Goal: Information Seeking & Learning: Learn about a topic

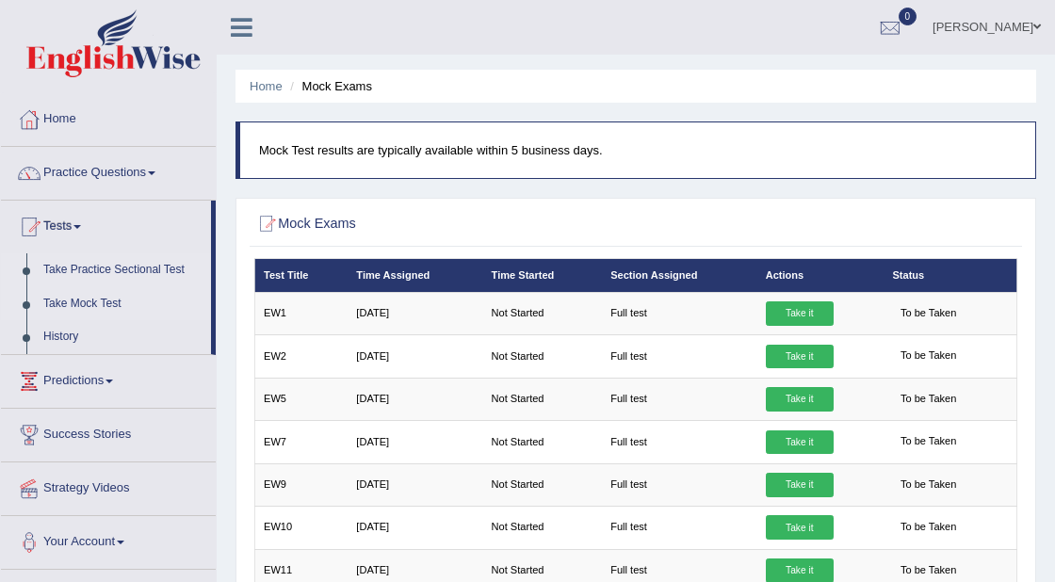
click at [103, 268] on link "Take Practice Sectional Test" at bounding box center [123, 270] width 176 height 34
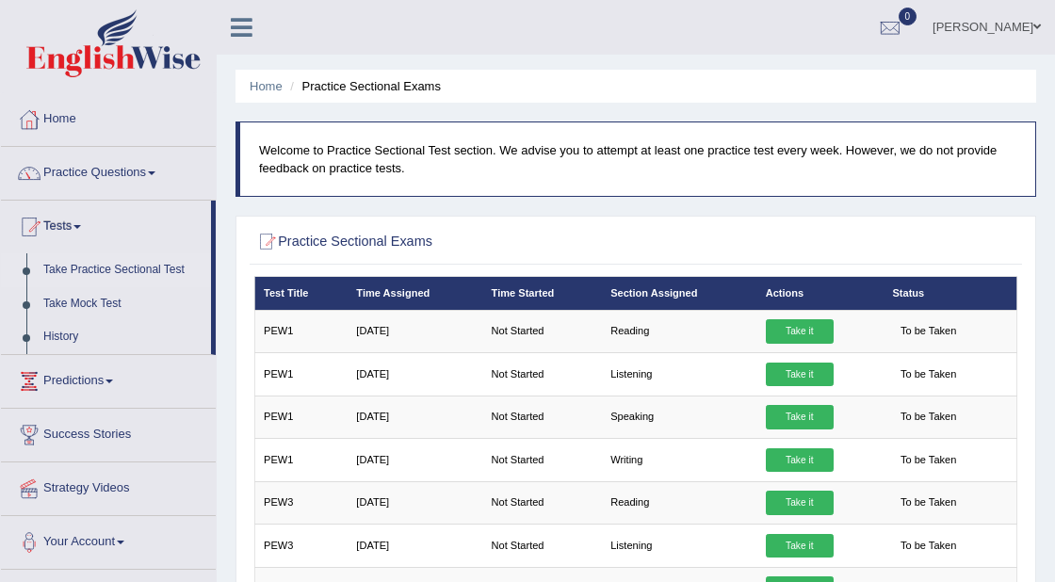
click at [117, 271] on link "Take Practice Sectional Test" at bounding box center [123, 270] width 176 height 34
click at [367, 237] on h2 "Practice Sectional Exams" at bounding box center [491, 242] width 474 height 24
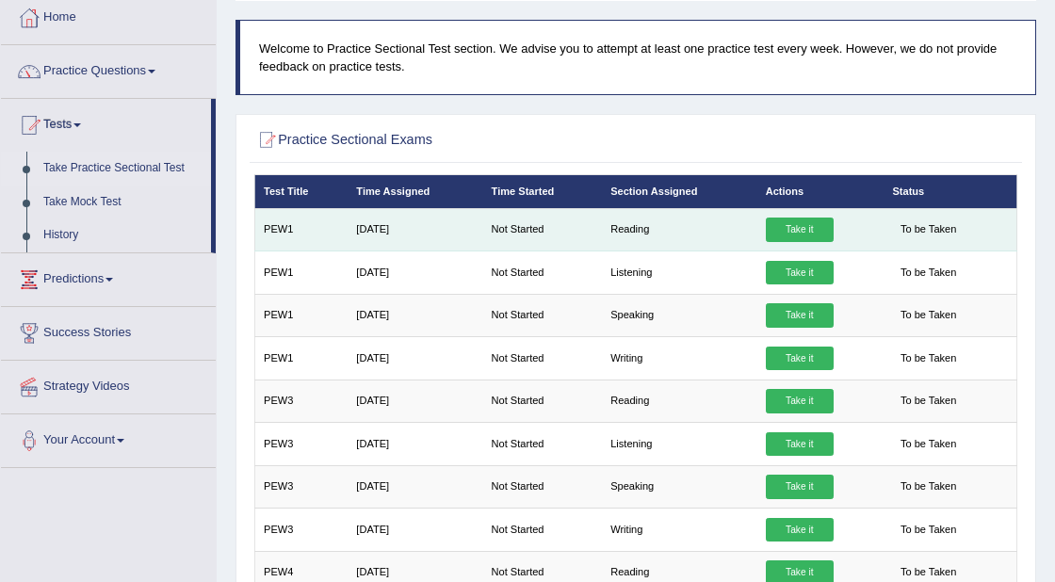
scroll to position [107, 0]
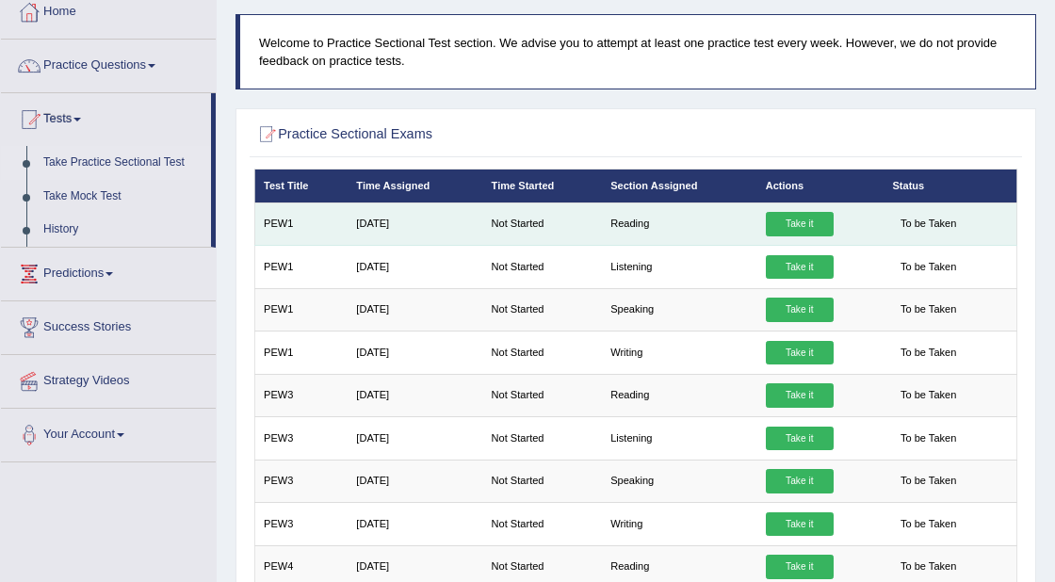
click at [784, 223] on link "Take it" at bounding box center [800, 224] width 68 height 24
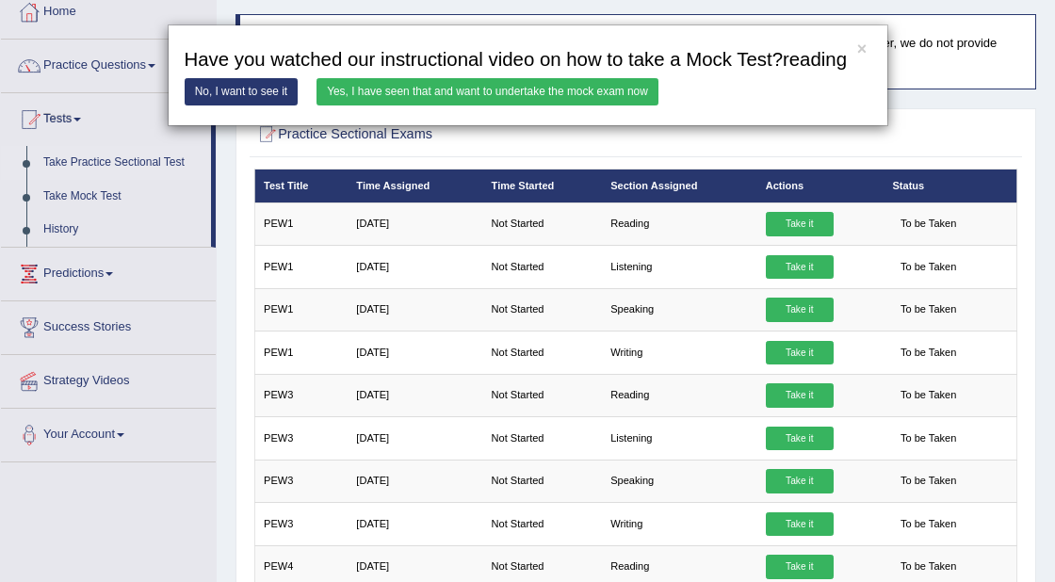
click at [605, 106] on link "Yes, I have seen that and want to undertake the mock exam now" at bounding box center [488, 91] width 342 height 27
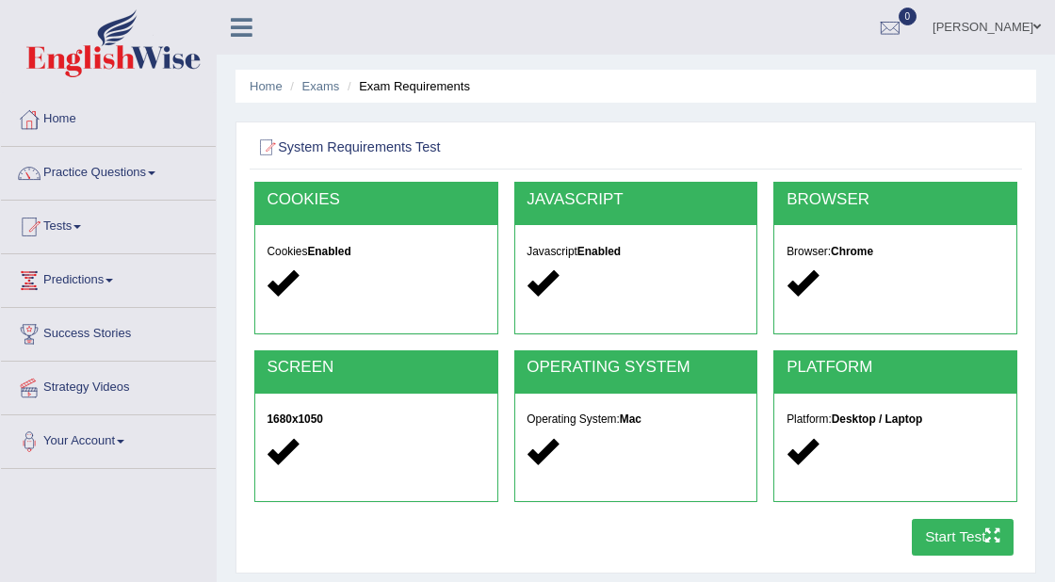
click at [949, 533] on button "Start Test" at bounding box center [963, 537] width 103 height 37
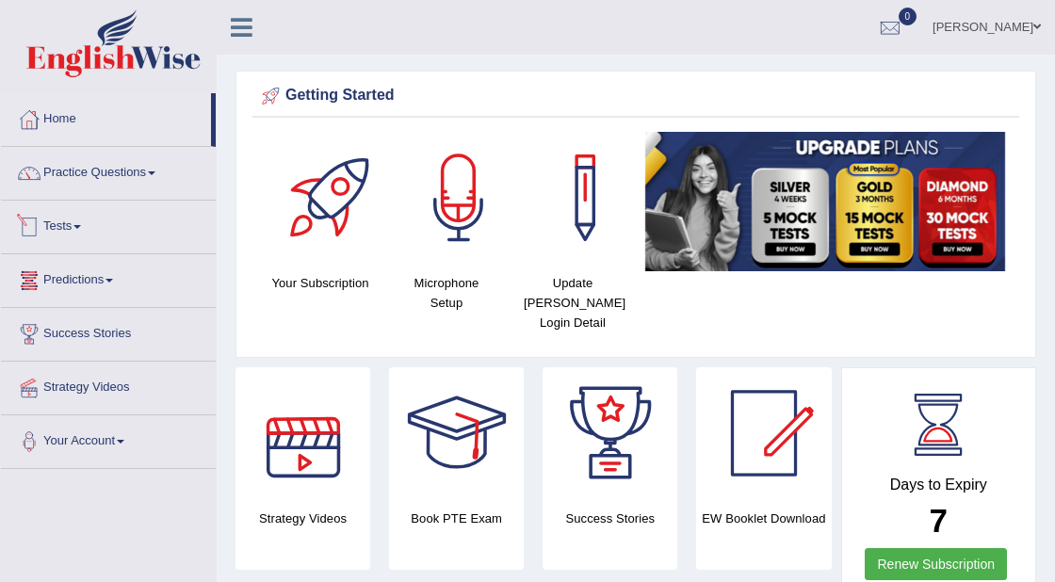
click at [83, 229] on link "Tests" at bounding box center [108, 224] width 215 height 47
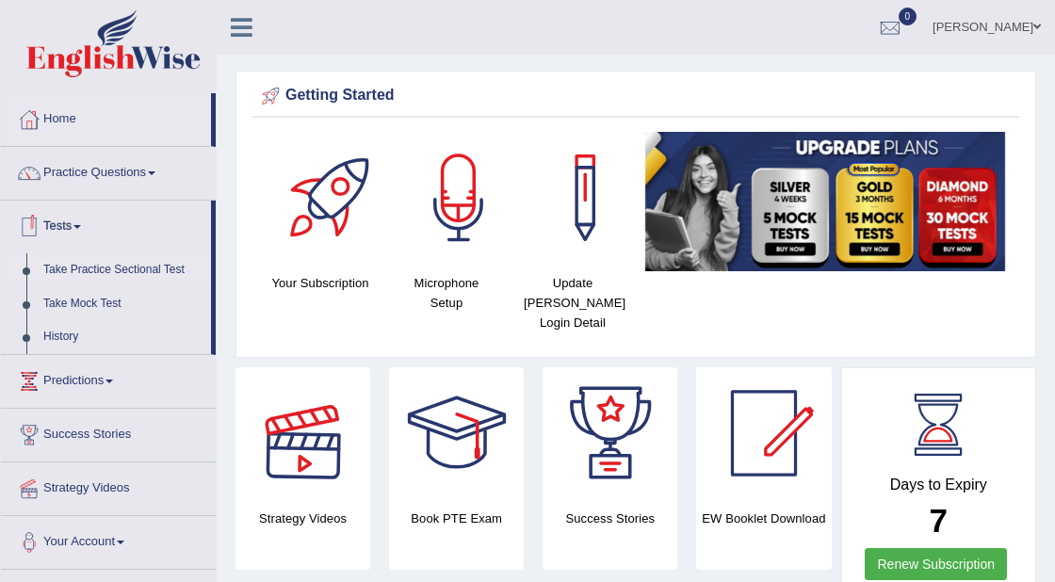
click at [120, 268] on link "Take Practice Sectional Test" at bounding box center [123, 270] width 176 height 34
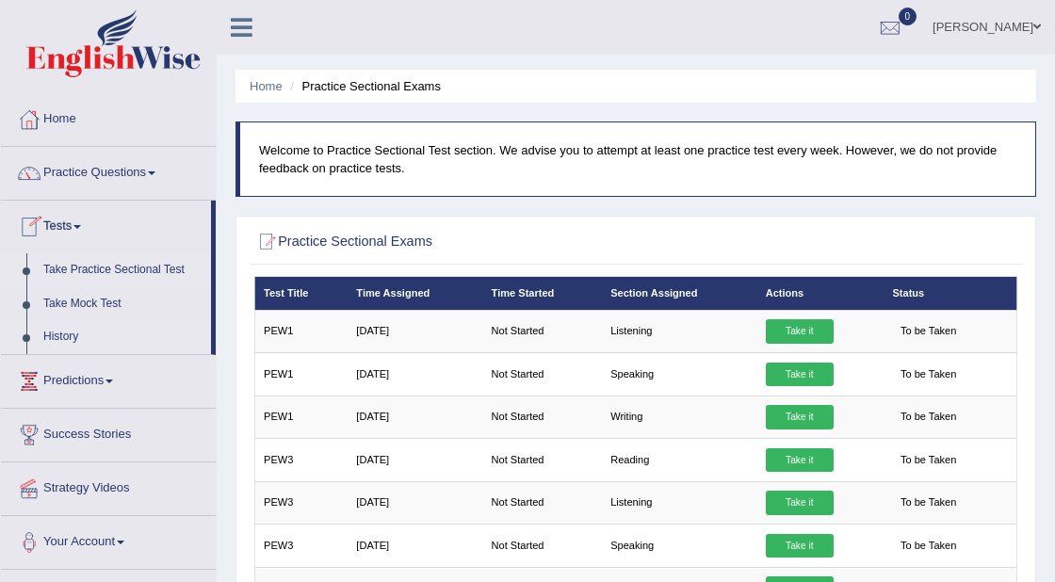
click at [70, 334] on link "History" at bounding box center [123, 337] width 176 height 34
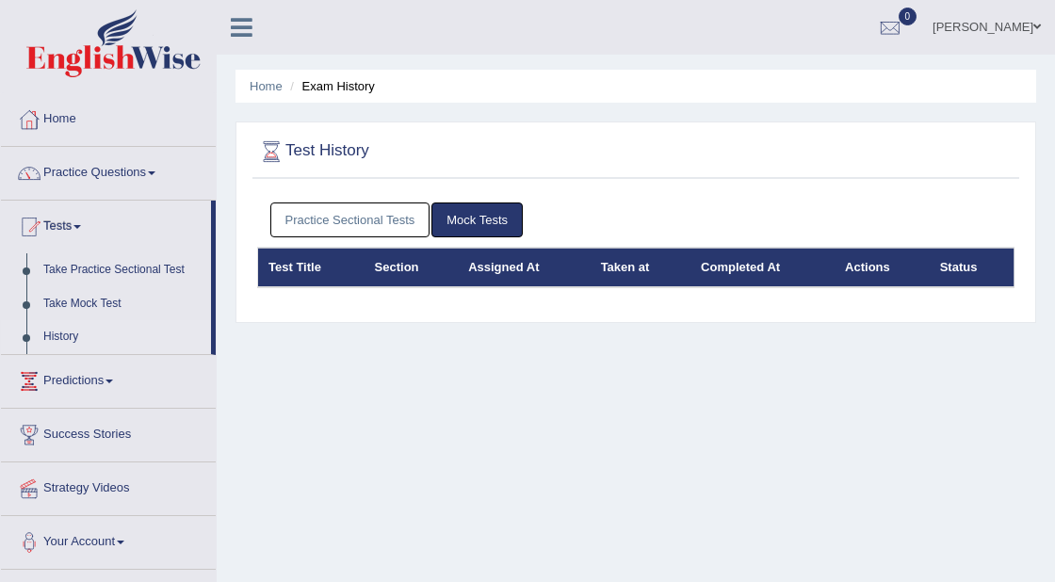
click at [388, 214] on link "Practice Sectional Tests" at bounding box center [350, 220] width 160 height 35
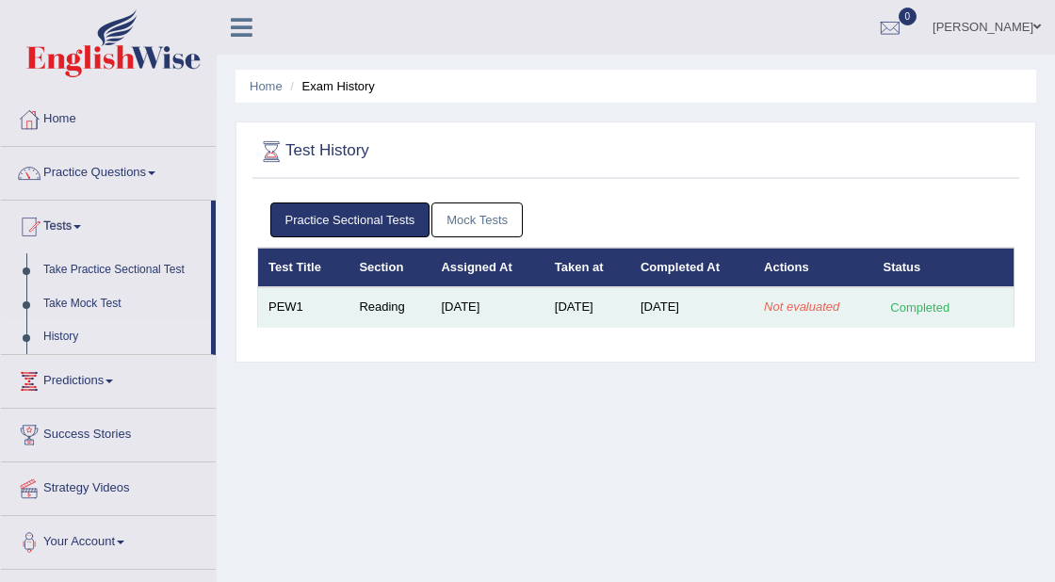
click at [920, 305] on div "Completed" at bounding box center [920, 308] width 73 height 20
click at [545, 314] on td "[DATE]" at bounding box center [587, 307] width 86 height 40
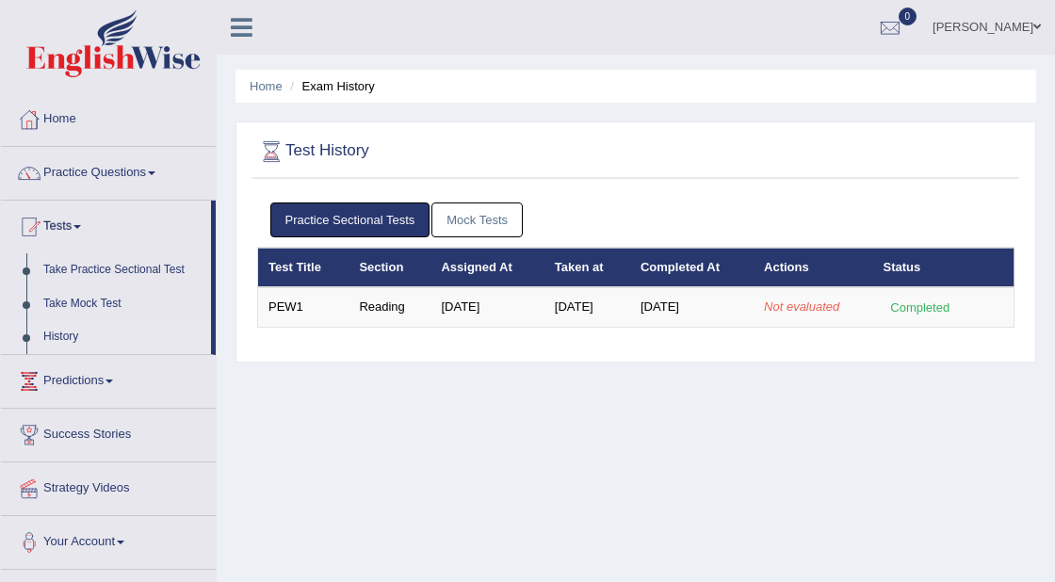
click at [550, 328] on div "Practice Sectional Tests Mock Tests Test Title Section Assigned At Taken at Com…" at bounding box center [635, 272] width 767 height 159
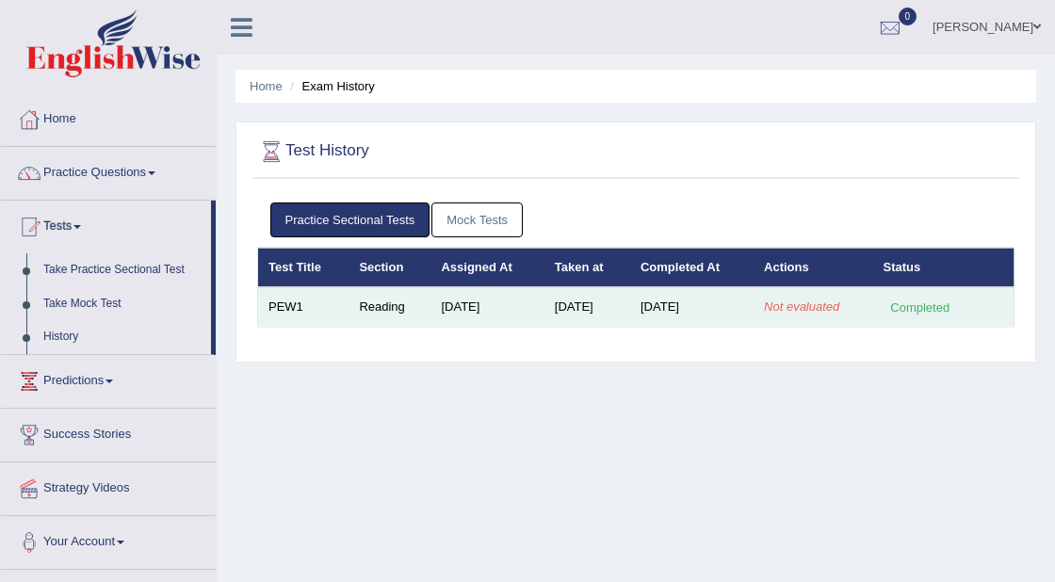
click at [788, 319] on td "Not evaluated" at bounding box center [813, 307] width 119 height 40
click at [790, 305] on em "Not evaluated" at bounding box center [801, 307] width 75 height 14
click at [796, 312] on em "Not evaluated" at bounding box center [801, 307] width 75 height 14
click at [797, 317] on td "Not evaluated" at bounding box center [813, 307] width 119 height 40
click at [619, 312] on td "Sep 23, 2025" at bounding box center [587, 307] width 86 height 40
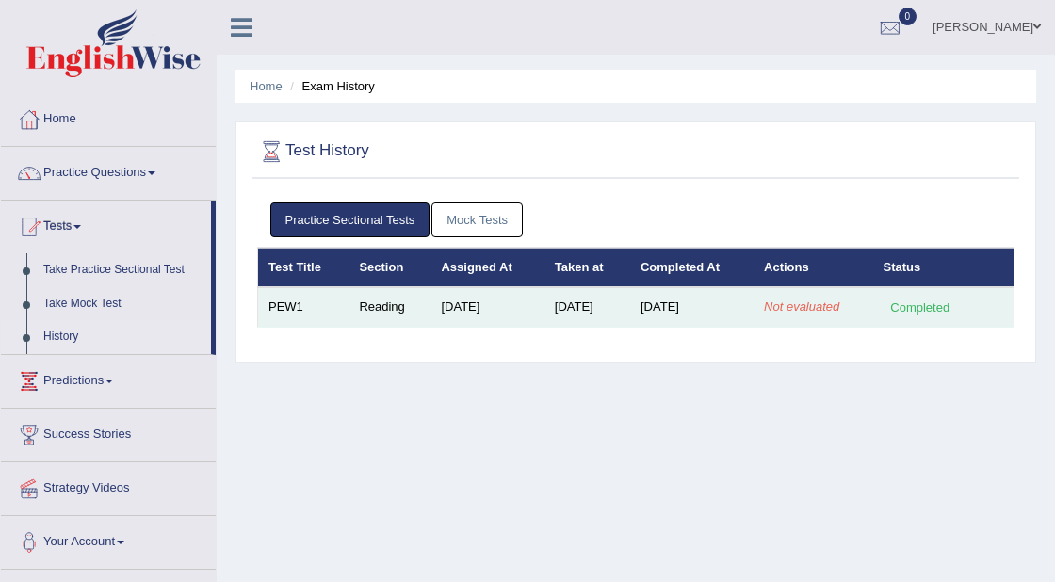
click at [586, 310] on td "Sep 23, 2025" at bounding box center [587, 307] width 86 height 40
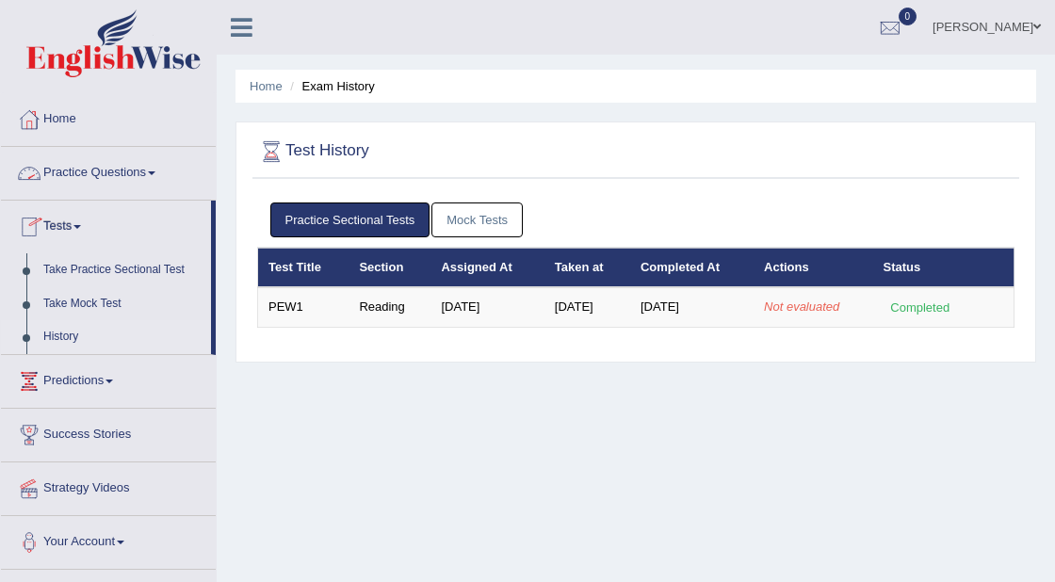
click at [97, 159] on link "Practice Questions" at bounding box center [108, 170] width 215 height 47
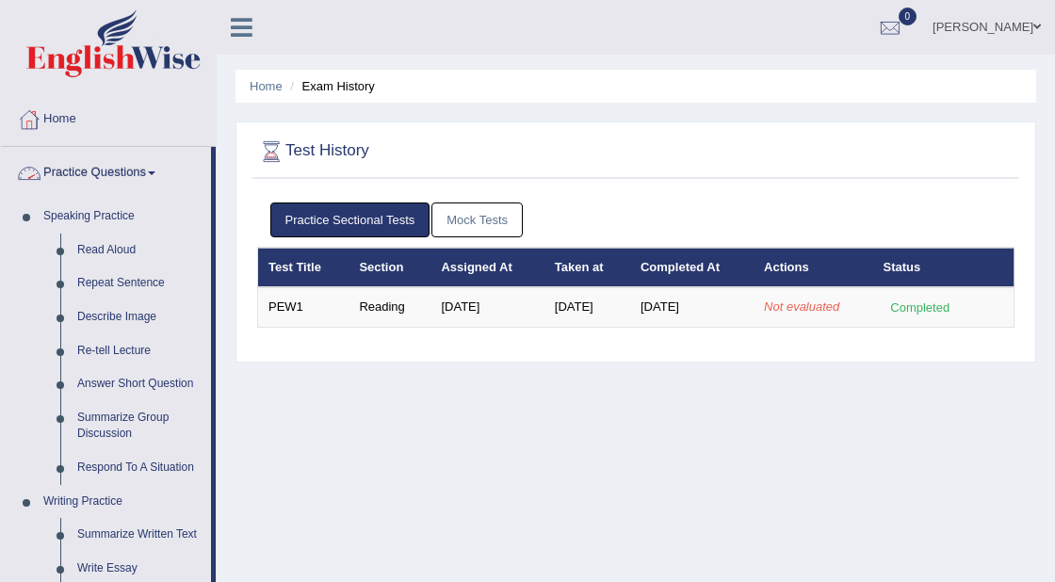
click at [135, 173] on link "Practice Questions" at bounding box center [106, 170] width 210 height 47
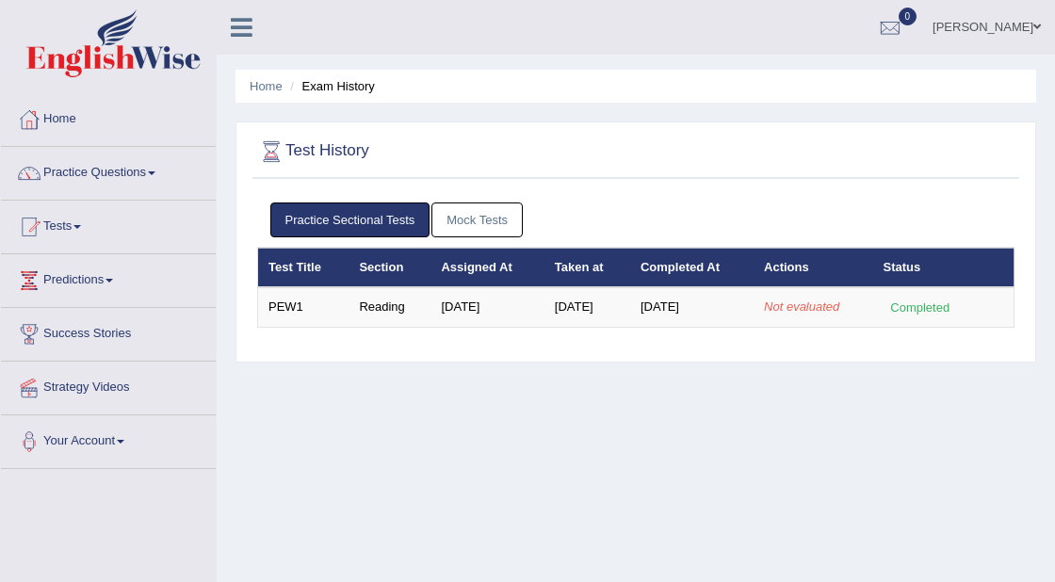
click at [134, 173] on link "Practice Questions" at bounding box center [108, 170] width 215 height 47
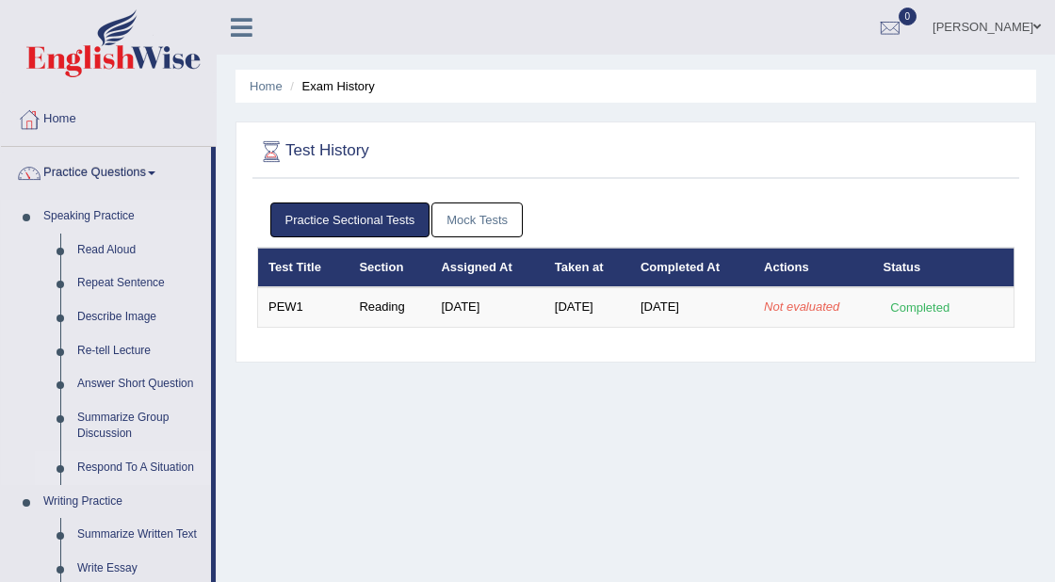
click at [101, 463] on link "Respond To A Situation" at bounding box center [140, 468] width 142 height 34
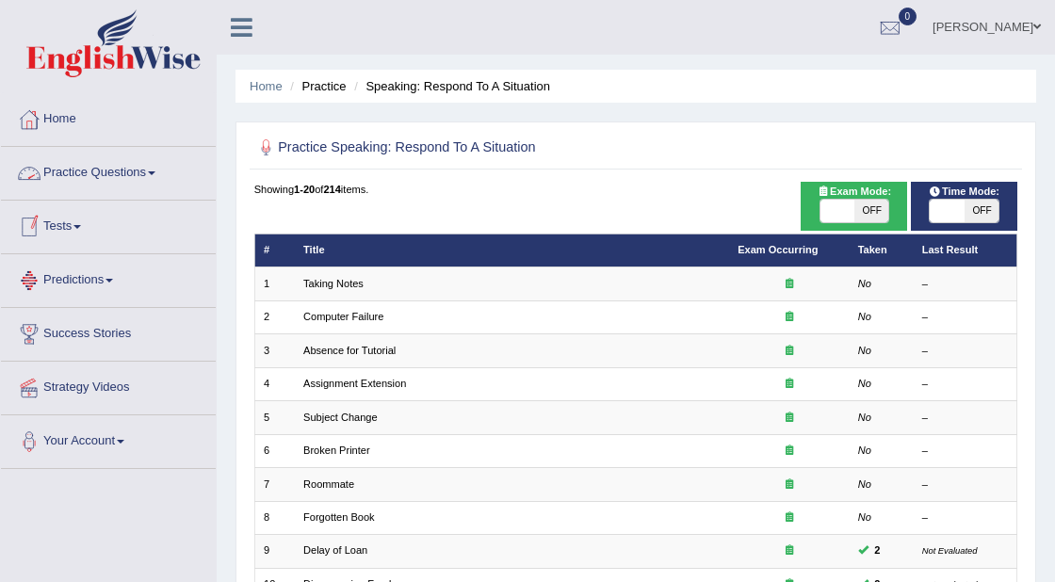
click at [147, 175] on link "Practice Questions" at bounding box center [108, 170] width 215 height 47
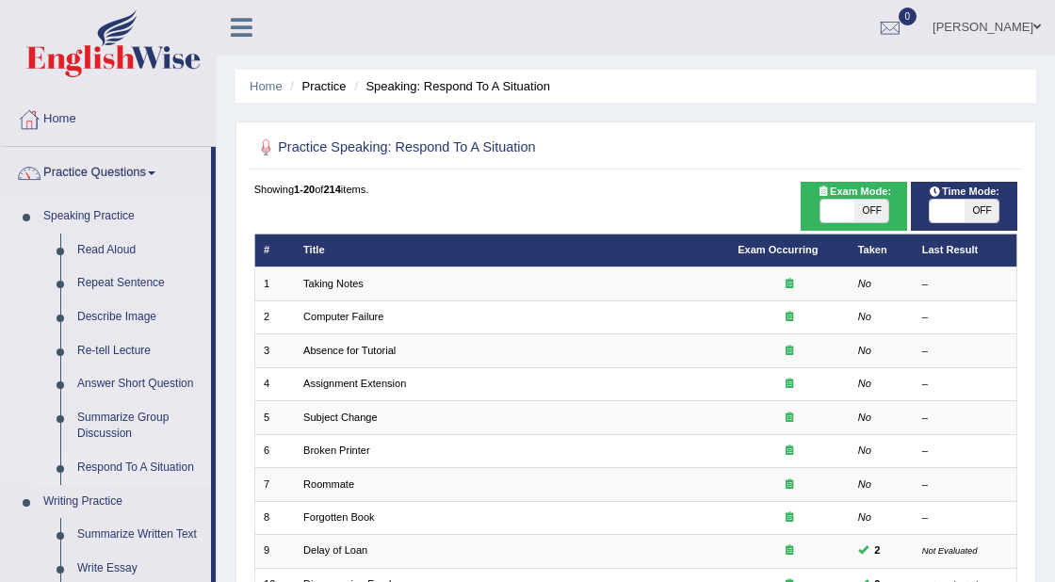
click at [102, 466] on link "Respond To A Situation" at bounding box center [140, 468] width 142 height 34
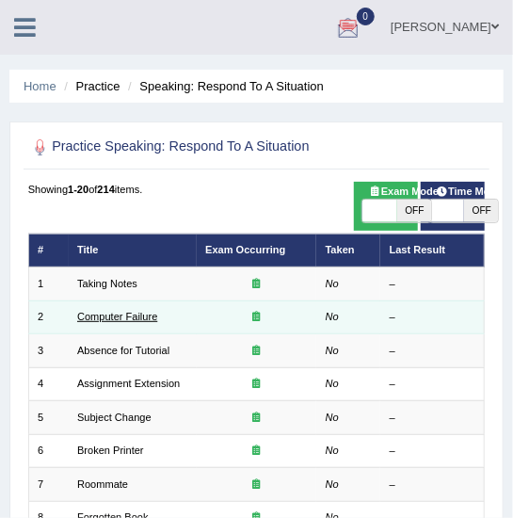
click at [115, 317] on link "Computer Failure" at bounding box center [117, 316] width 80 height 11
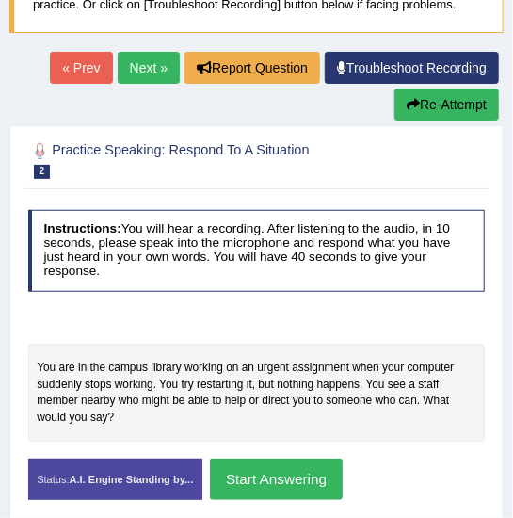
scroll to position [160, 0]
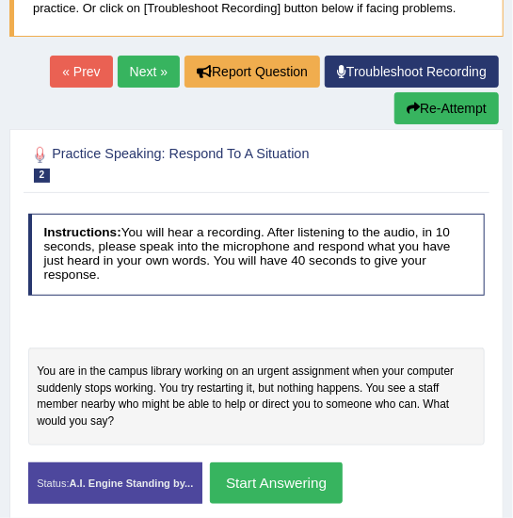
click at [276, 259] on h4 "Instructions: You will hear a recording. After listening to the audio, in 10 se…" at bounding box center [257, 255] width 458 height 82
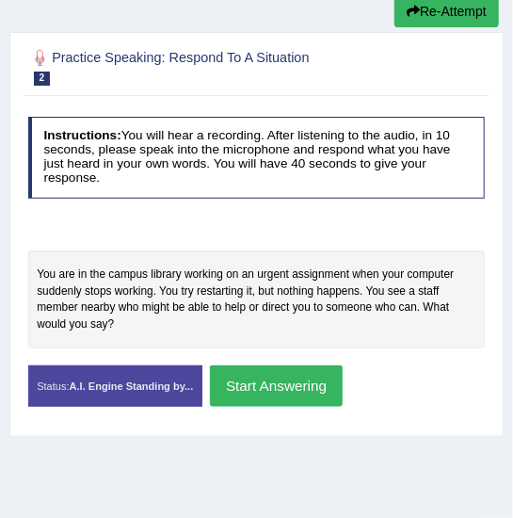
scroll to position [256, 0]
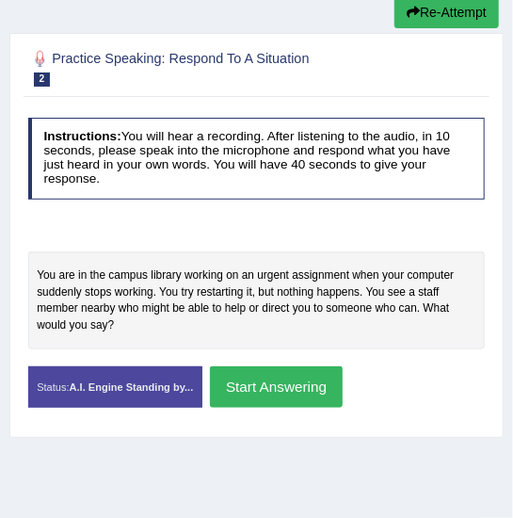
click at [276, 393] on button "Start Answering" at bounding box center [276, 386] width 133 height 41
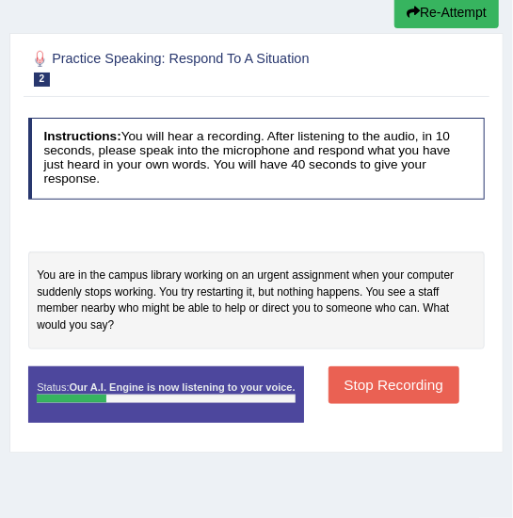
click at [421, 384] on button "Stop Recording" at bounding box center [394, 384] width 131 height 37
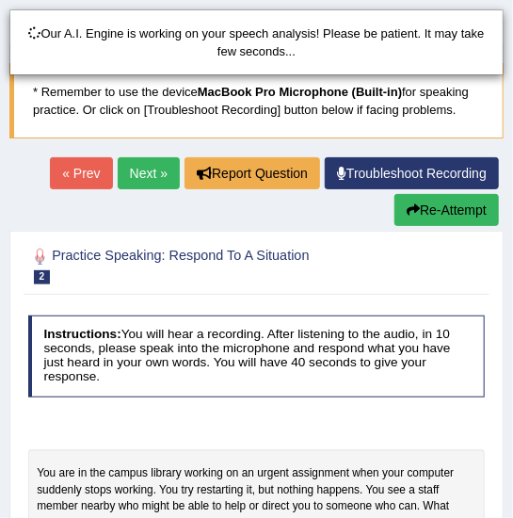
scroll to position [20, 0]
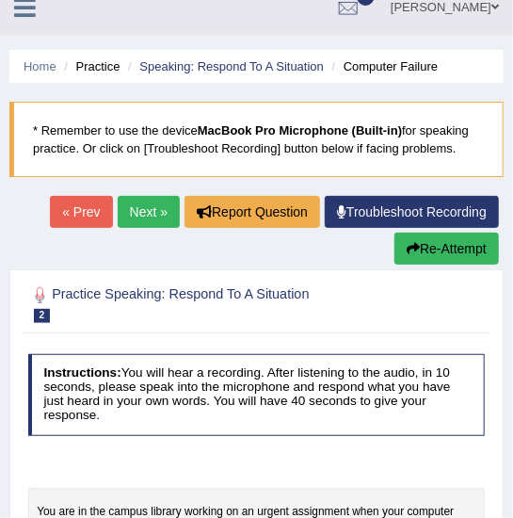
click at [427, 260] on button "Re-Attempt" at bounding box center [447, 249] width 105 height 32
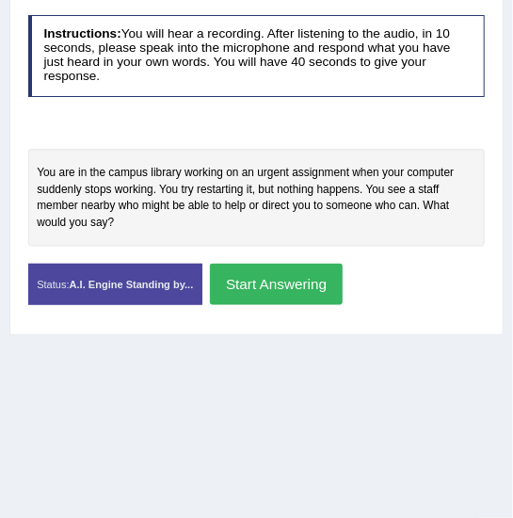
scroll to position [387, 0]
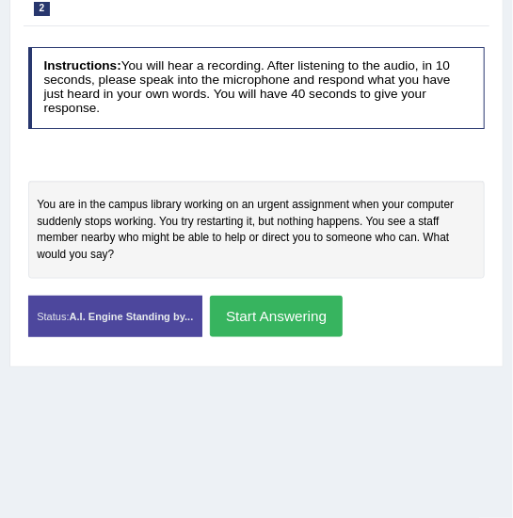
click at [291, 315] on button "Start Answering" at bounding box center [276, 316] width 133 height 41
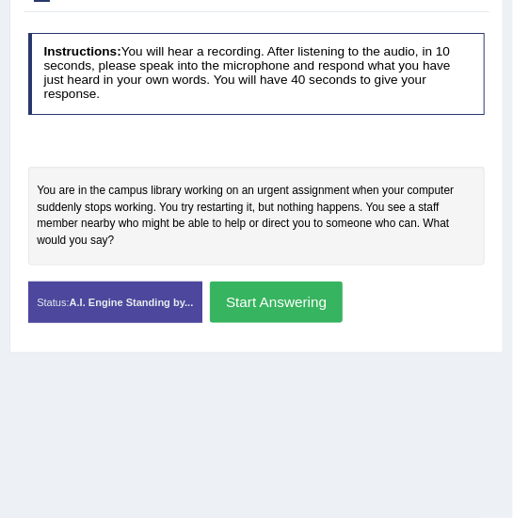
scroll to position [373, 0]
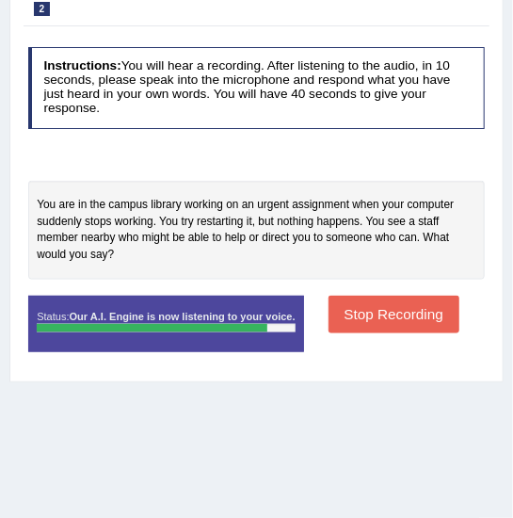
click at [391, 317] on button "Stop Recording" at bounding box center [394, 314] width 131 height 37
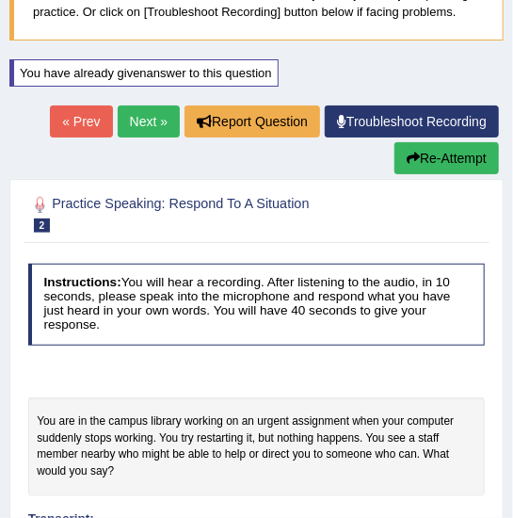
scroll to position [0, 0]
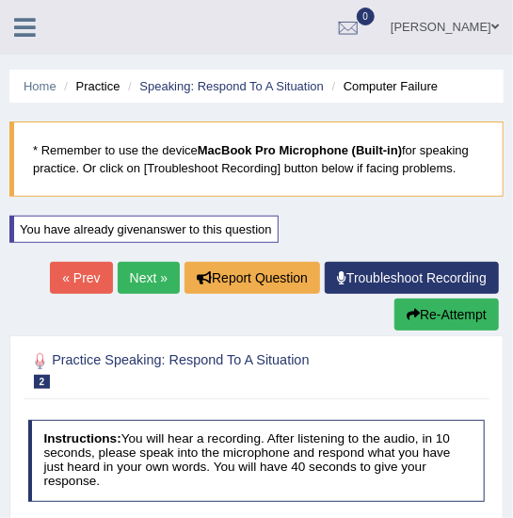
click at [144, 283] on link "Next »" at bounding box center [149, 278] width 62 height 32
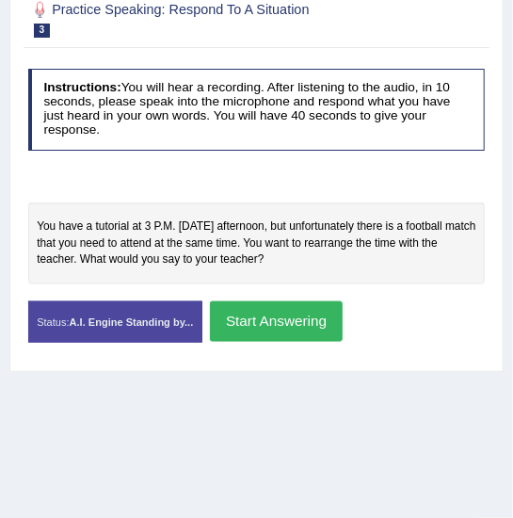
scroll to position [304, 0]
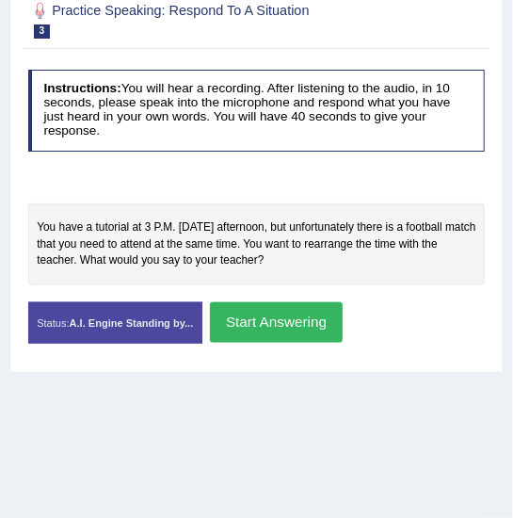
click at [267, 325] on button "Start Answering" at bounding box center [276, 322] width 133 height 41
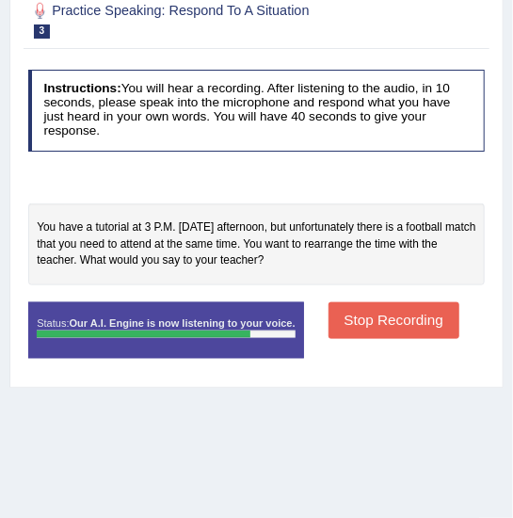
click at [409, 323] on button "Stop Recording" at bounding box center [394, 320] width 131 height 37
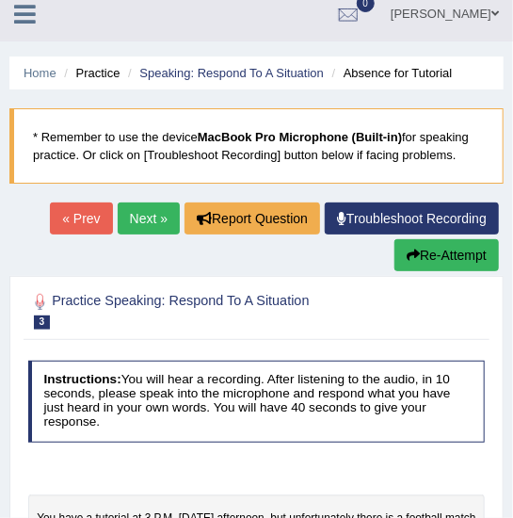
scroll to position [0, 0]
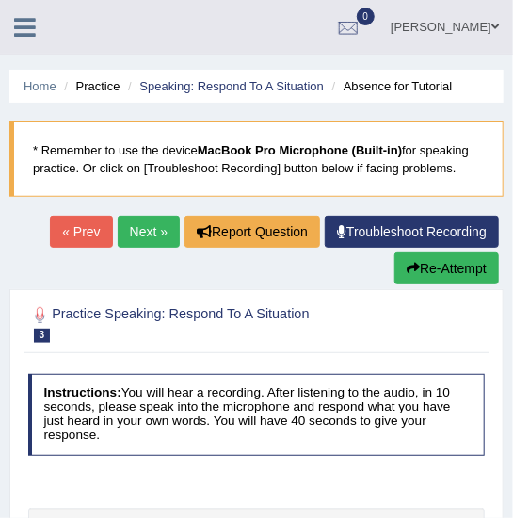
click at [153, 232] on link "Next »" at bounding box center [149, 232] width 62 height 32
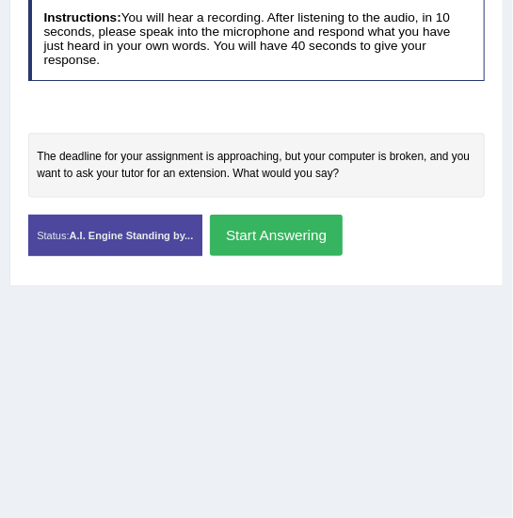
scroll to position [367, 0]
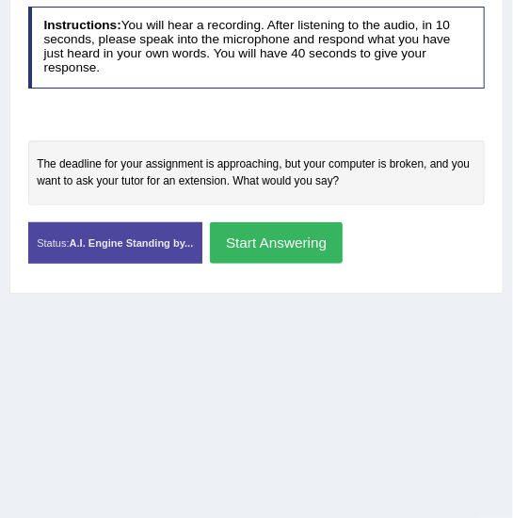
click at [294, 248] on button "Start Answering" at bounding box center [276, 242] width 133 height 41
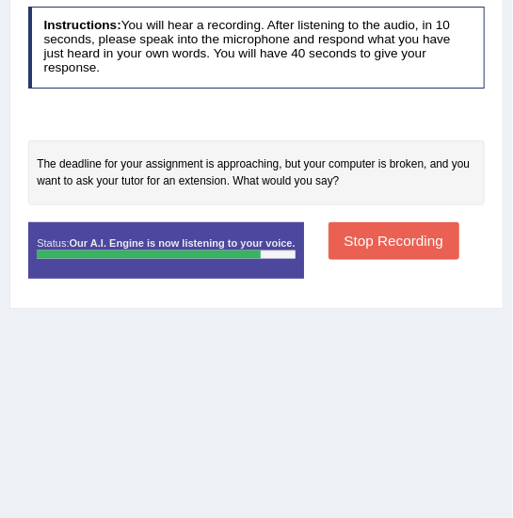
click at [405, 241] on button "Stop Recording" at bounding box center [394, 240] width 131 height 37
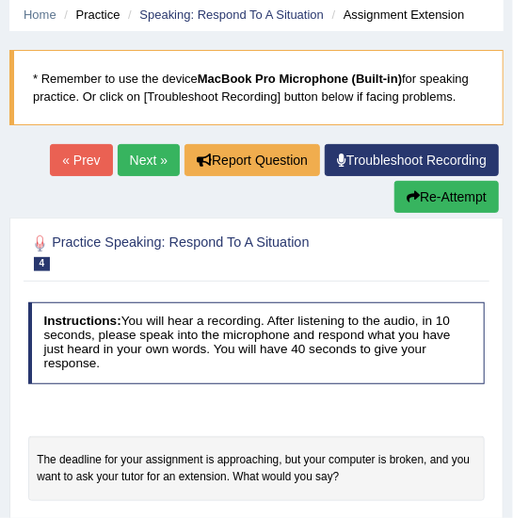
scroll to position [0, 0]
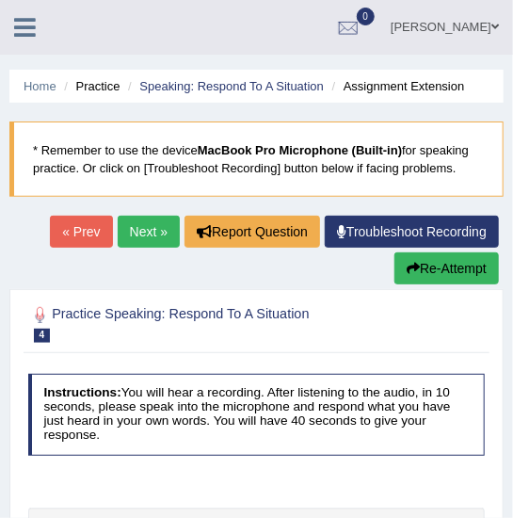
click at [451, 261] on button "Re-Attempt" at bounding box center [447, 268] width 105 height 32
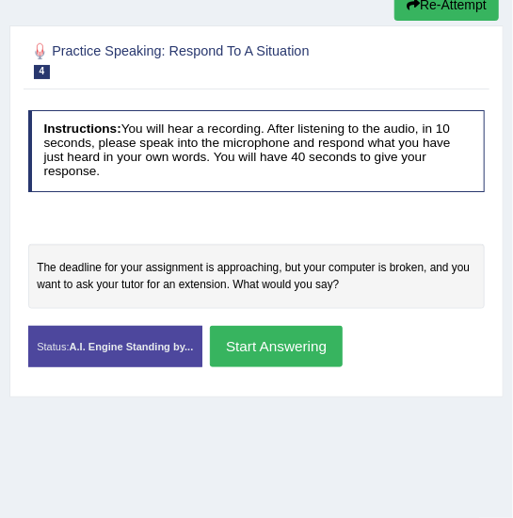
scroll to position [322, 0]
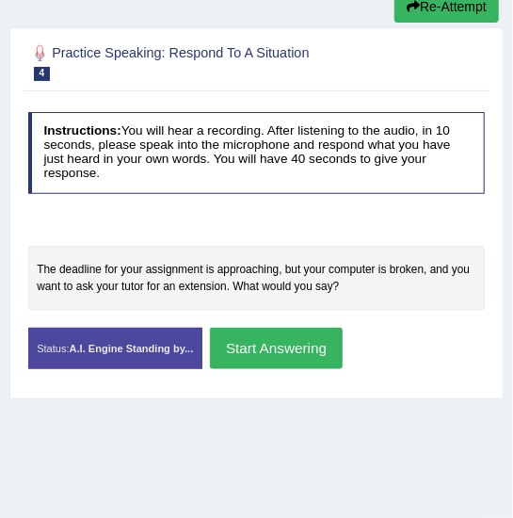
click at [273, 357] on button "Start Answering" at bounding box center [276, 348] width 133 height 41
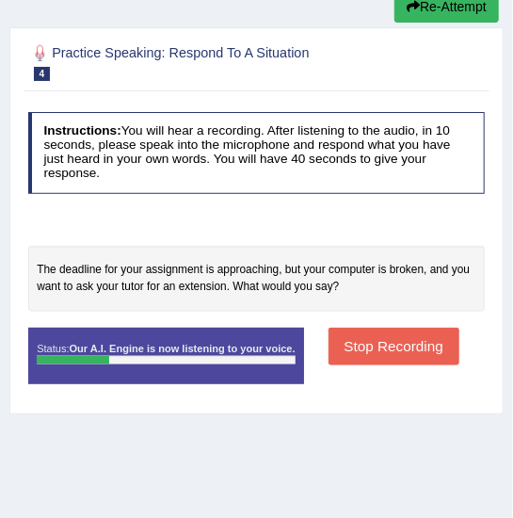
click at [421, 342] on button "Stop Recording" at bounding box center [394, 346] width 131 height 37
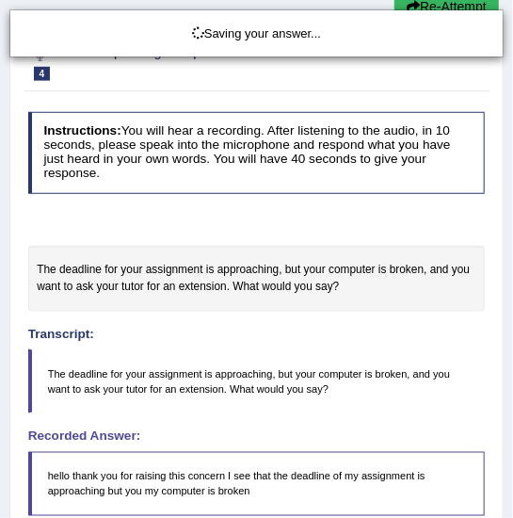
click at [470, 5] on div "Saving your answer..." at bounding box center [256, 259] width 513 height 518
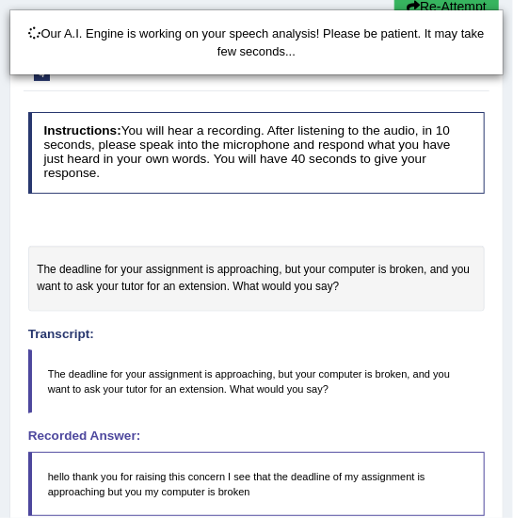
click at [462, 8] on div "Our A.I. Engine is working on your speech analysis! Please be patient. It may t…" at bounding box center [256, 259] width 513 height 518
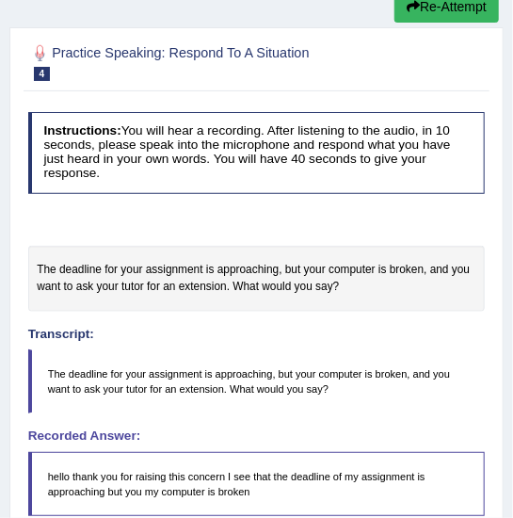
click at [421, 15] on button "Re-Attempt" at bounding box center [447, 7] width 105 height 32
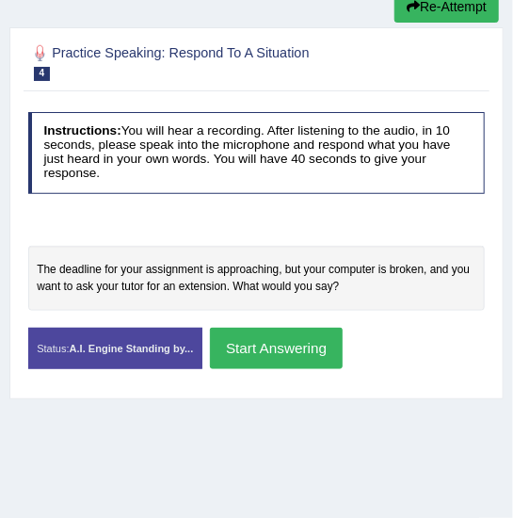
click at [275, 360] on button "Start Answering" at bounding box center [276, 348] width 133 height 41
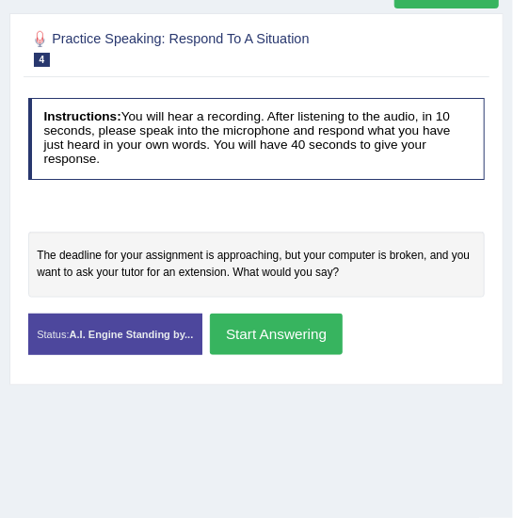
scroll to position [308, 0]
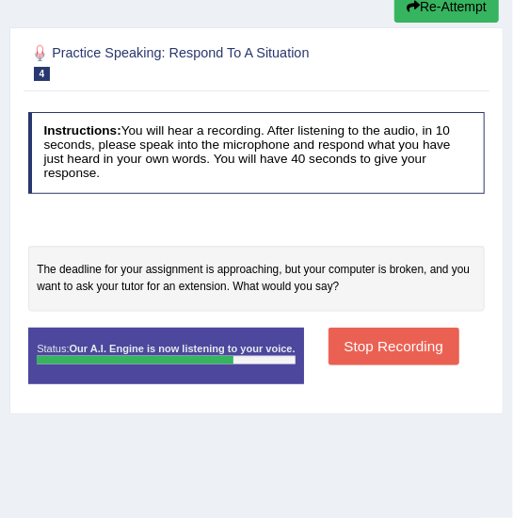
click at [410, 342] on button "Stop Recording" at bounding box center [394, 346] width 131 height 37
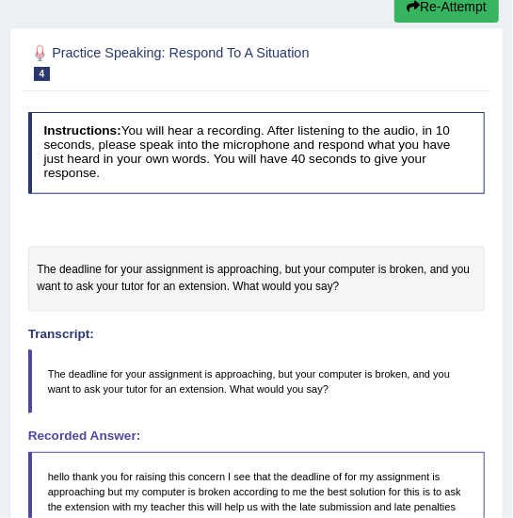
scroll to position [0, 0]
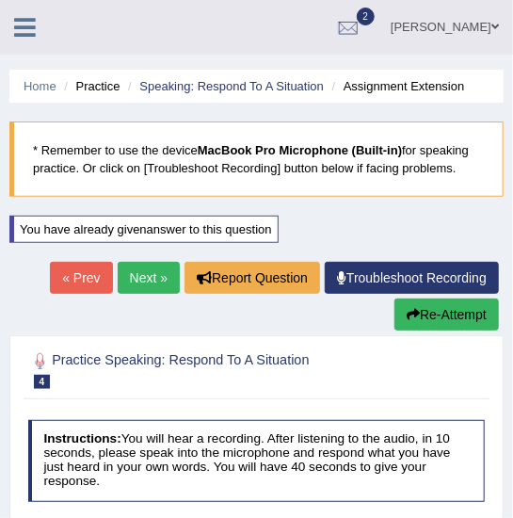
click at [139, 288] on link "Next »" at bounding box center [149, 278] width 62 height 32
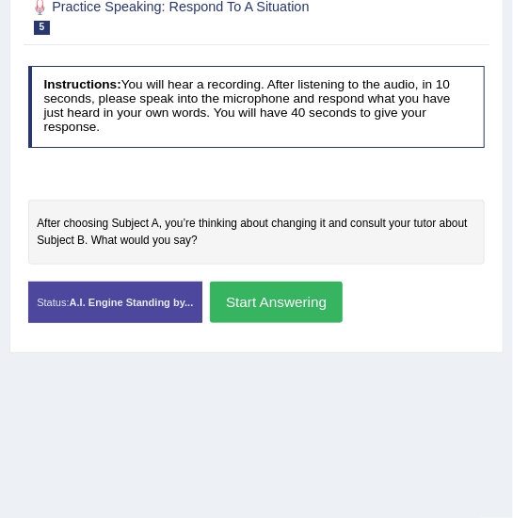
scroll to position [316, 0]
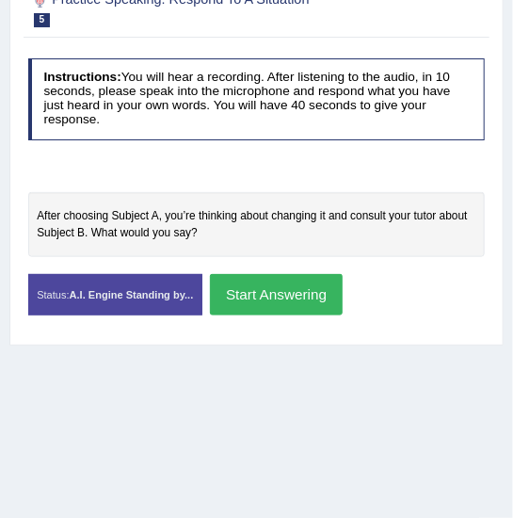
click at [296, 303] on button "Start Answering" at bounding box center [276, 294] width 133 height 41
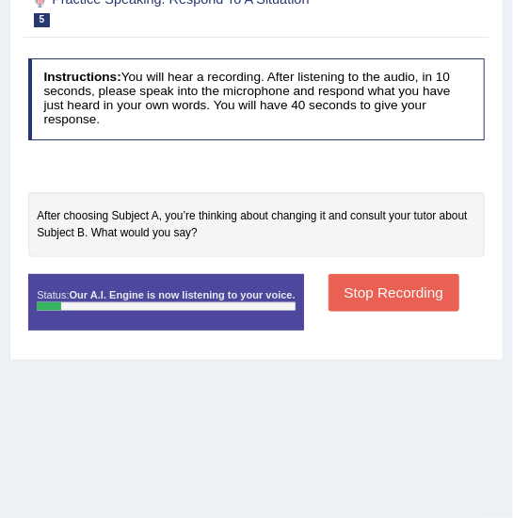
click at [374, 281] on button "Stop Recording" at bounding box center [394, 292] width 131 height 37
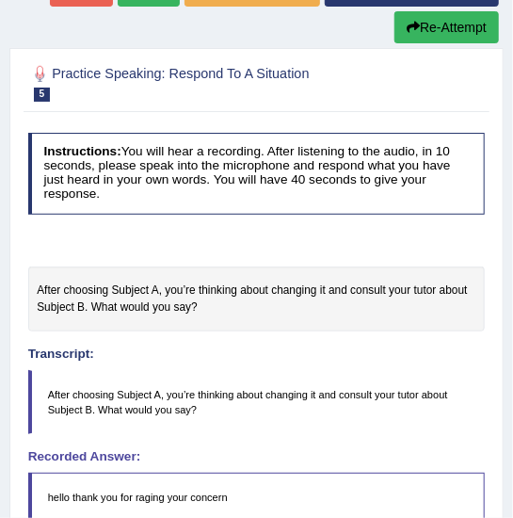
scroll to position [240, 0]
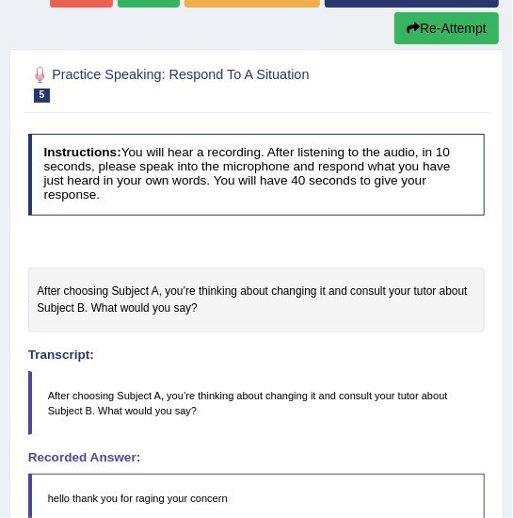
click at [460, 25] on button "Re-Attempt" at bounding box center [447, 28] width 105 height 32
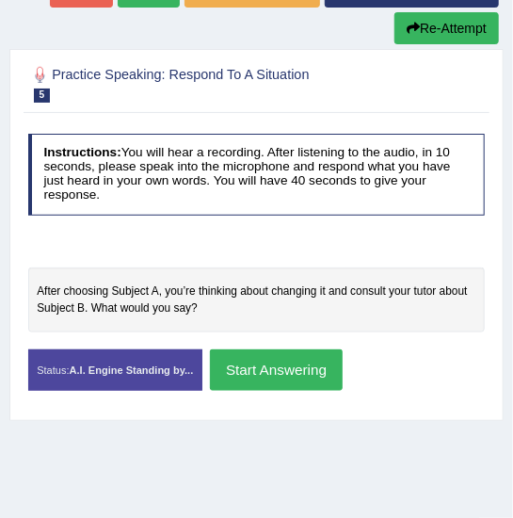
scroll to position [301, 0]
click at [281, 364] on button "Start Answering" at bounding box center [276, 369] width 133 height 41
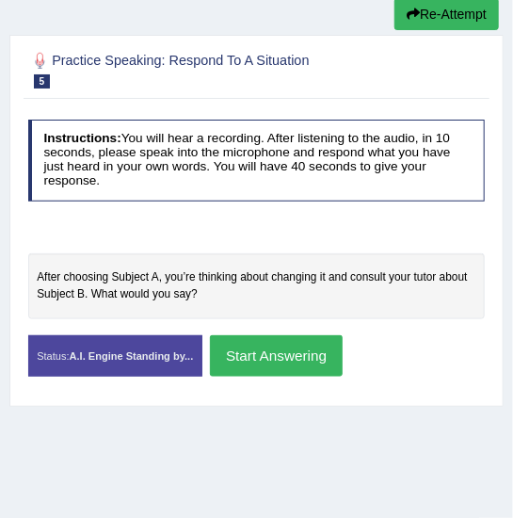
scroll to position [286, 0]
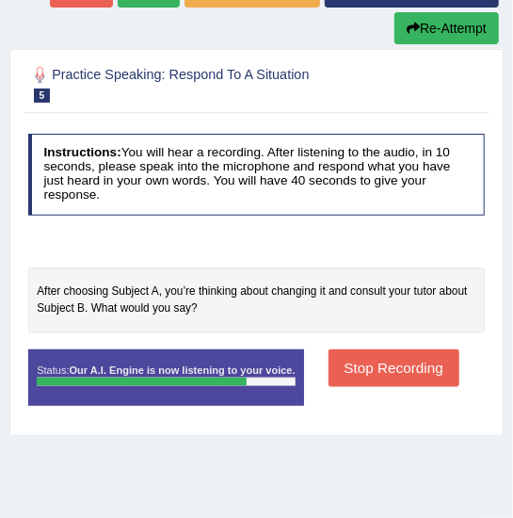
click at [386, 370] on button "Stop Recording" at bounding box center [394, 367] width 131 height 37
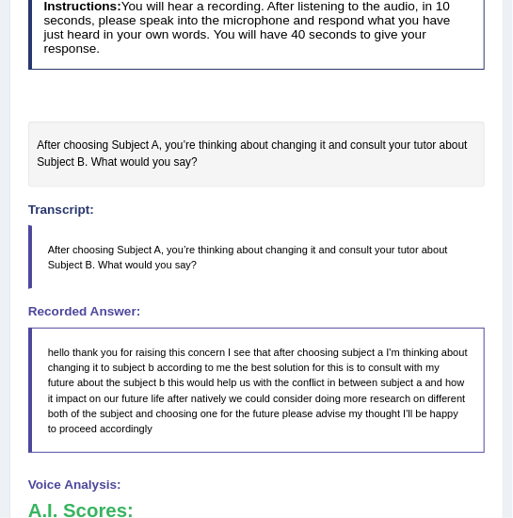
scroll to position [0, 0]
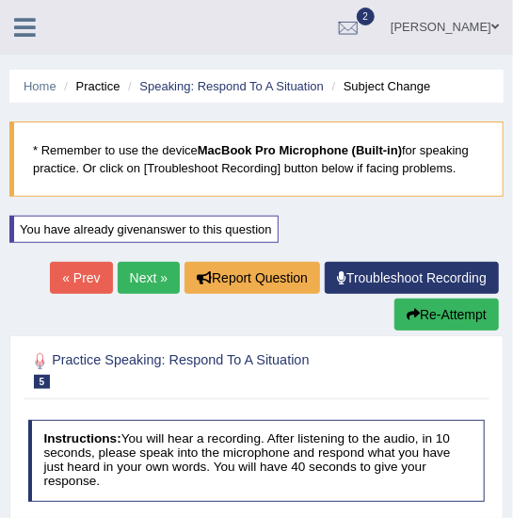
click at [445, 317] on button "Re-Attempt" at bounding box center [447, 315] width 105 height 32
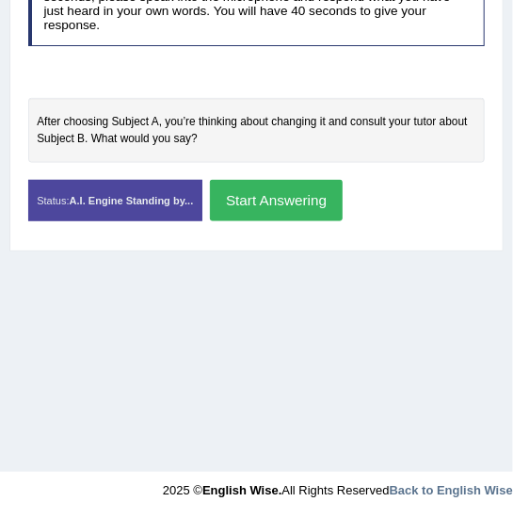
click at [294, 208] on button "Start Answering" at bounding box center [276, 200] width 133 height 41
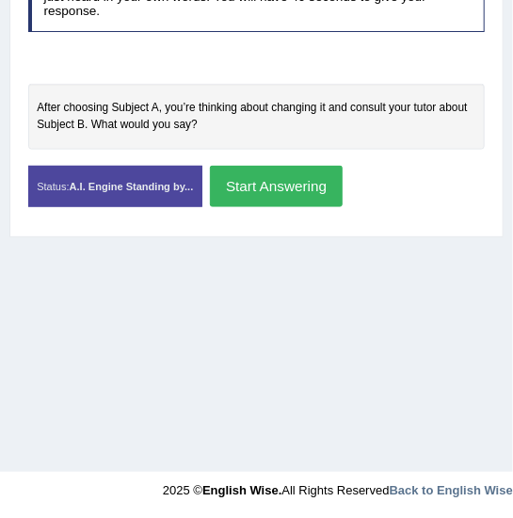
scroll to position [456, 0]
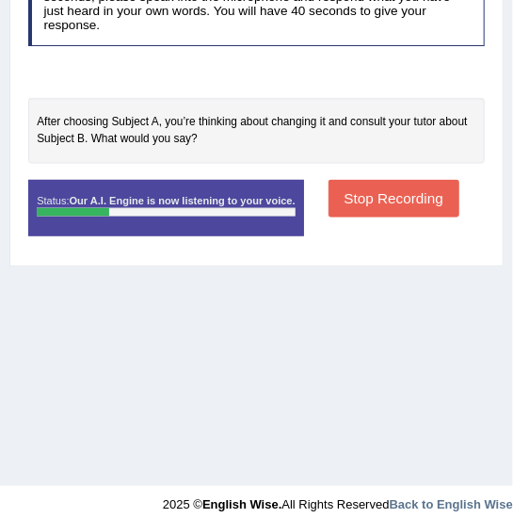
click at [387, 200] on button "Stop Recording" at bounding box center [394, 198] width 131 height 37
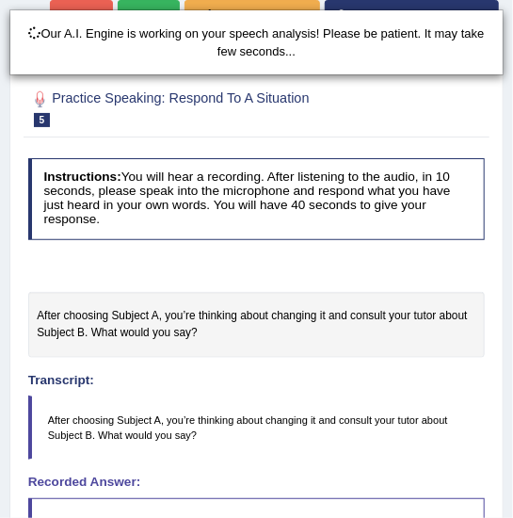
scroll to position [0, 0]
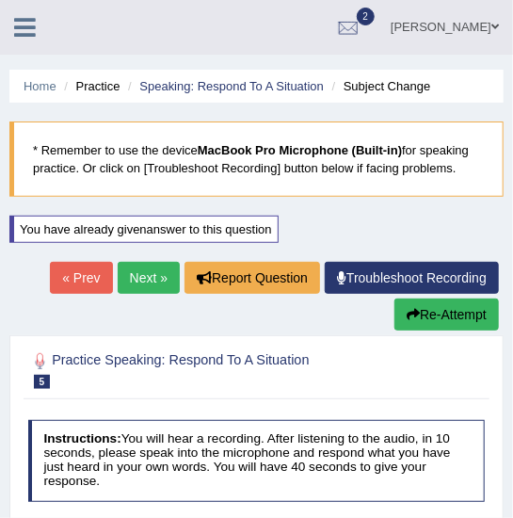
click at [450, 319] on button "Re-Attempt" at bounding box center [447, 315] width 105 height 32
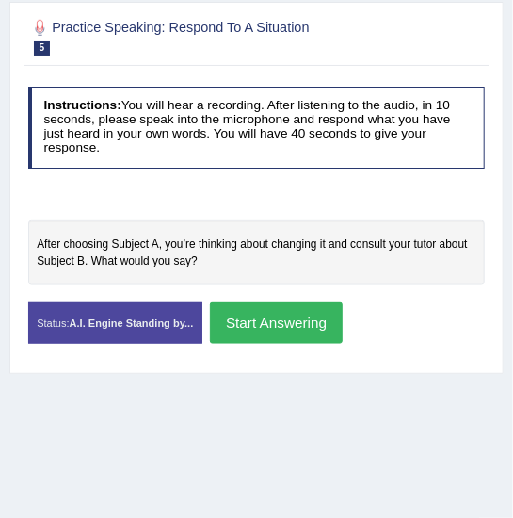
scroll to position [347, 0]
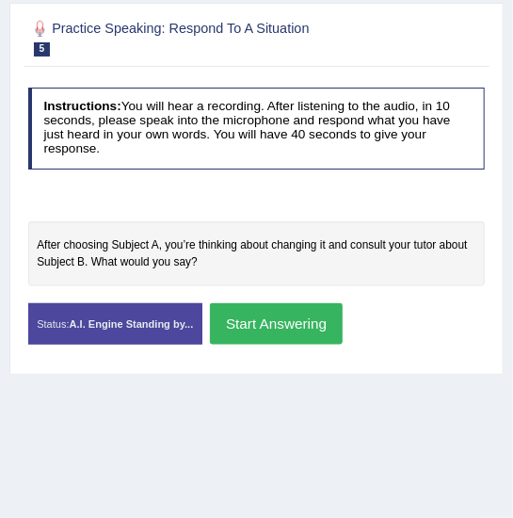
click at [283, 325] on button "Start Answering" at bounding box center [276, 323] width 133 height 41
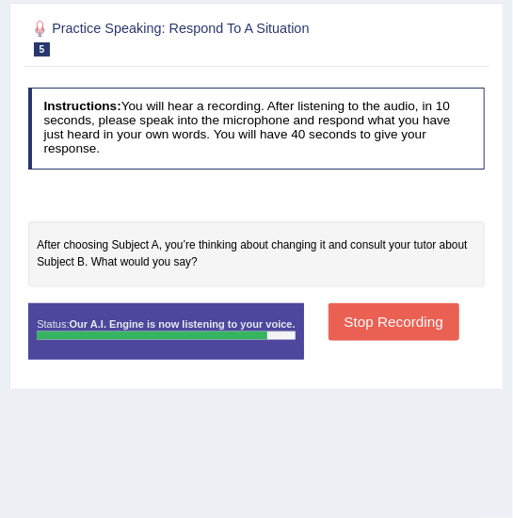
click at [415, 323] on button "Stop Recording" at bounding box center [394, 321] width 131 height 37
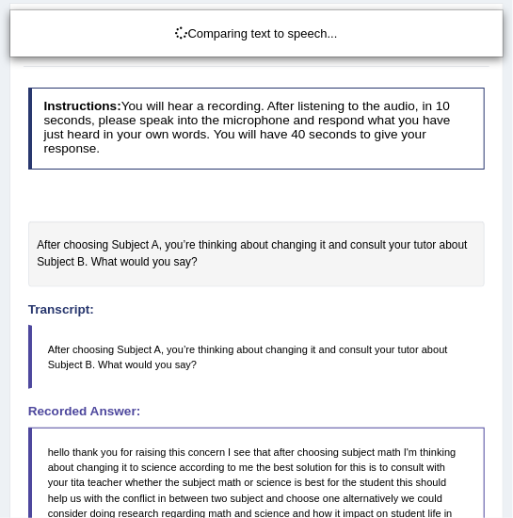
scroll to position [631, 0]
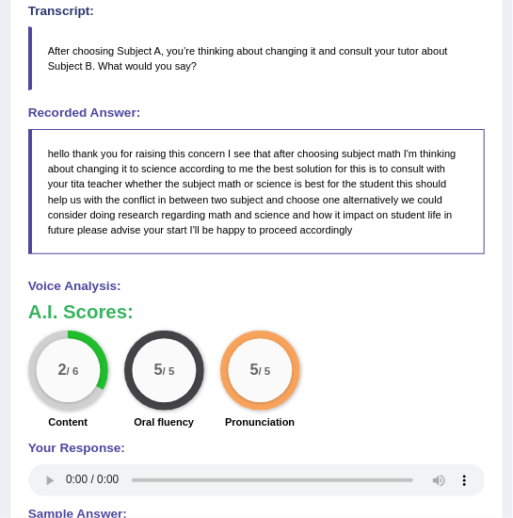
click at [72, 369] on small "/ 6" at bounding box center [72, 372] width 12 height 12
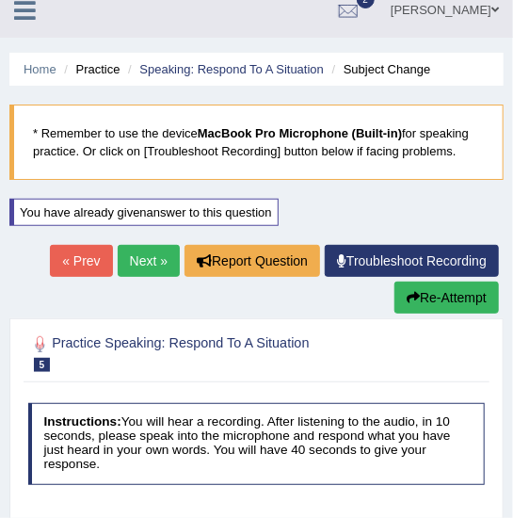
scroll to position [0, 0]
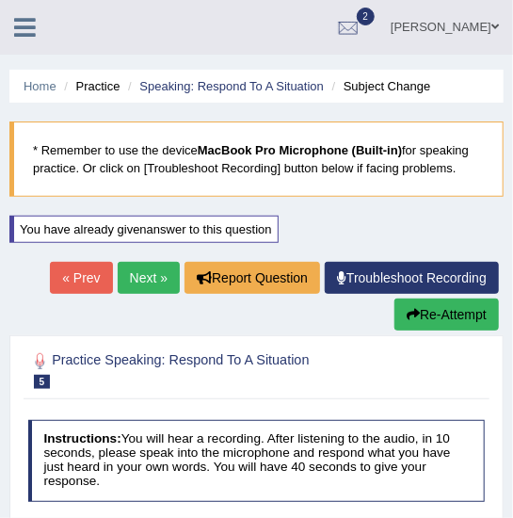
click at [140, 278] on link "Next »" at bounding box center [149, 278] width 62 height 32
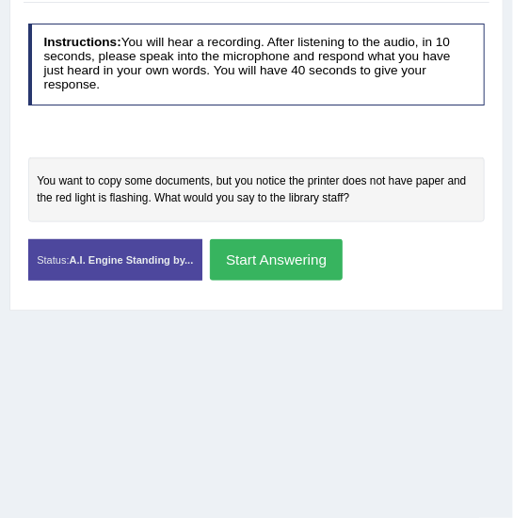
scroll to position [360, 0]
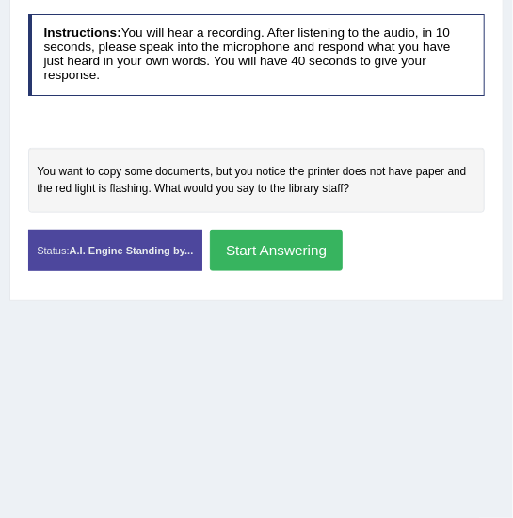
click at [297, 253] on button "Start Answering" at bounding box center [276, 250] width 133 height 41
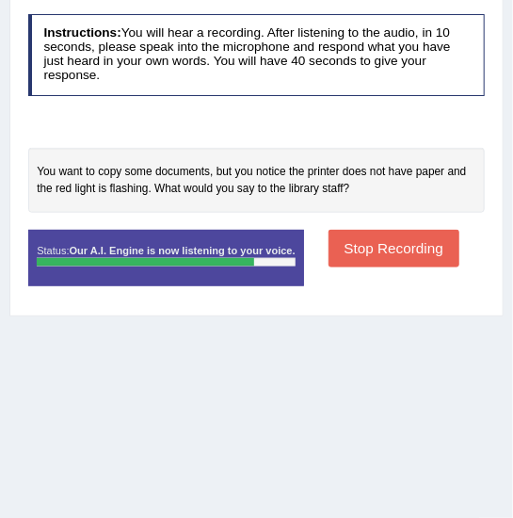
click at [398, 252] on button "Stop Recording" at bounding box center [394, 248] width 131 height 37
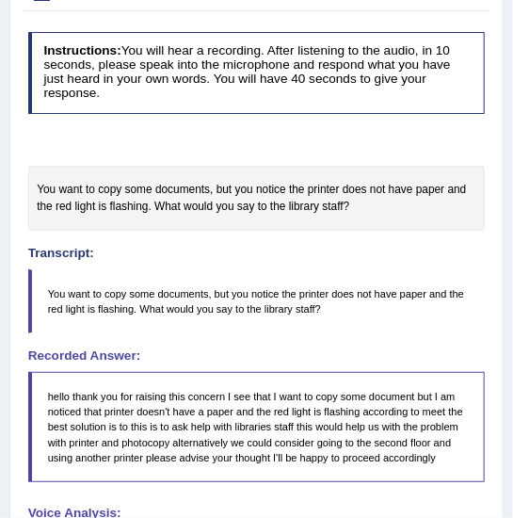
scroll to position [0, 0]
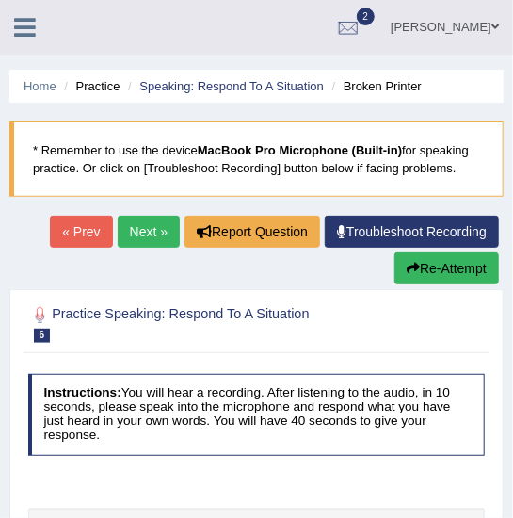
click at [129, 232] on link "Next »" at bounding box center [149, 232] width 62 height 32
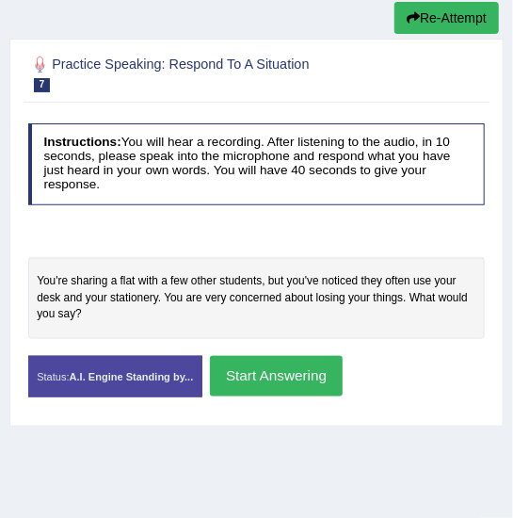
scroll to position [239, 0]
